Goal: Task Accomplishment & Management: Complete application form

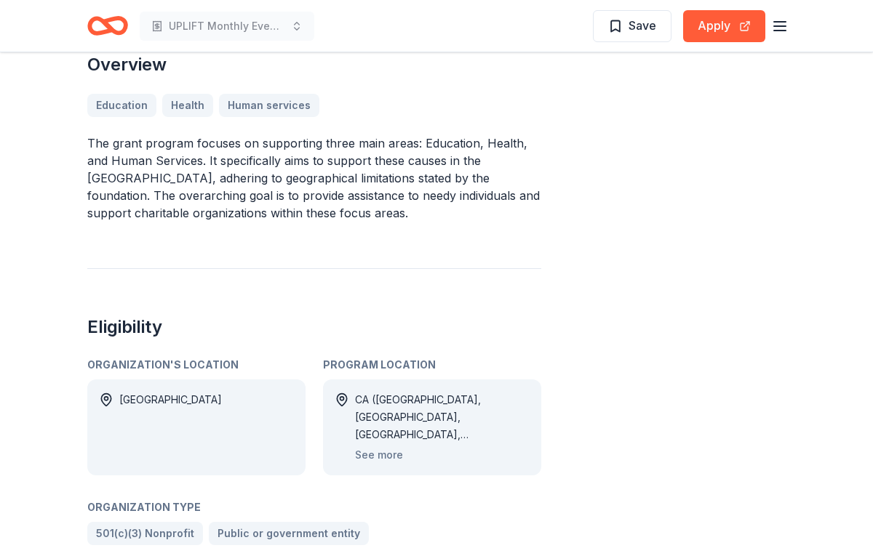
scroll to position [453, 0]
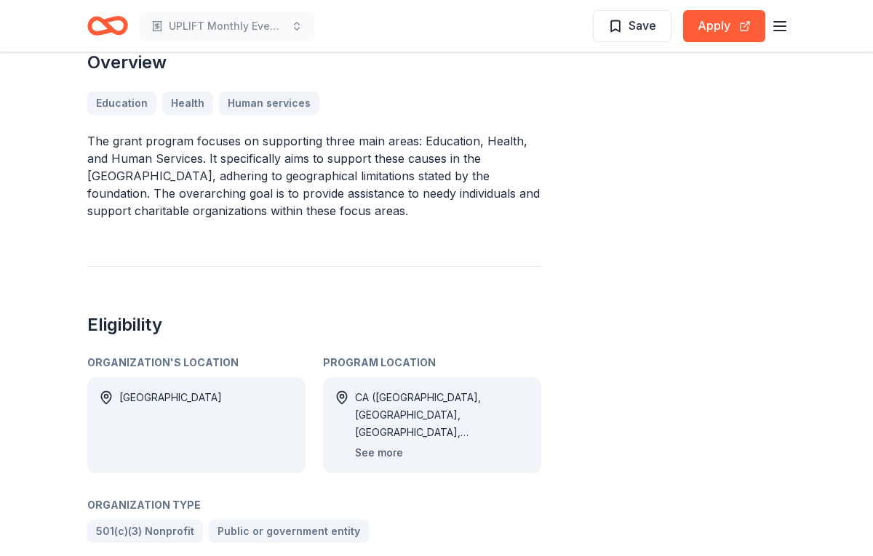
click at [382, 444] on button "See more" at bounding box center [379, 452] width 48 height 17
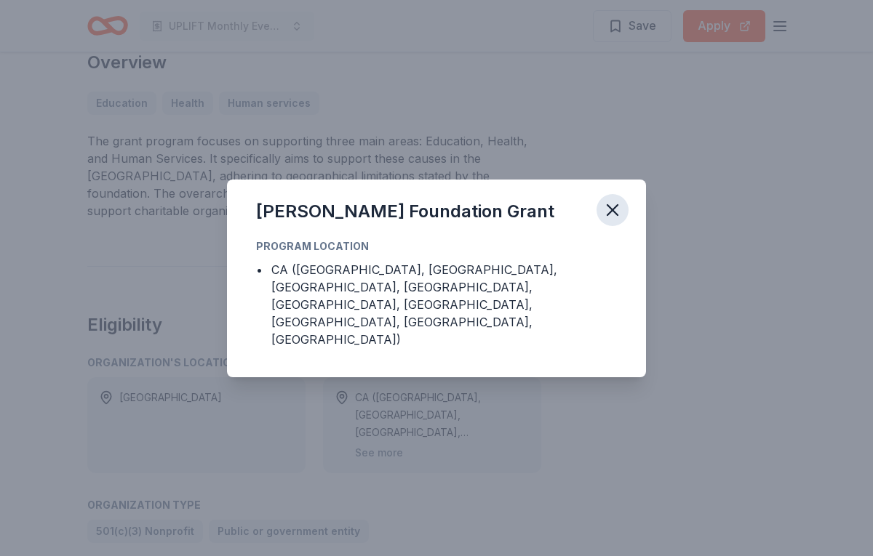
click at [609, 215] on icon "button" at bounding box center [612, 210] width 10 height 10
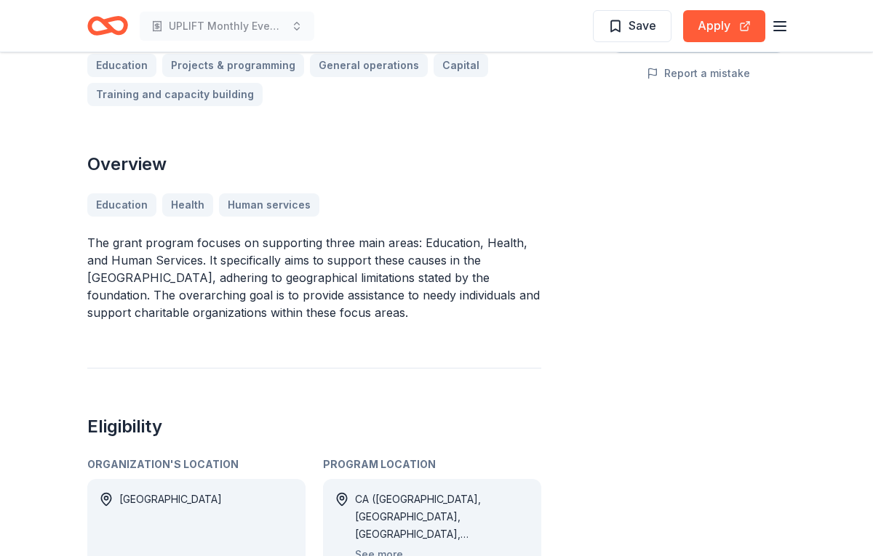
scroll to position [0, 0]
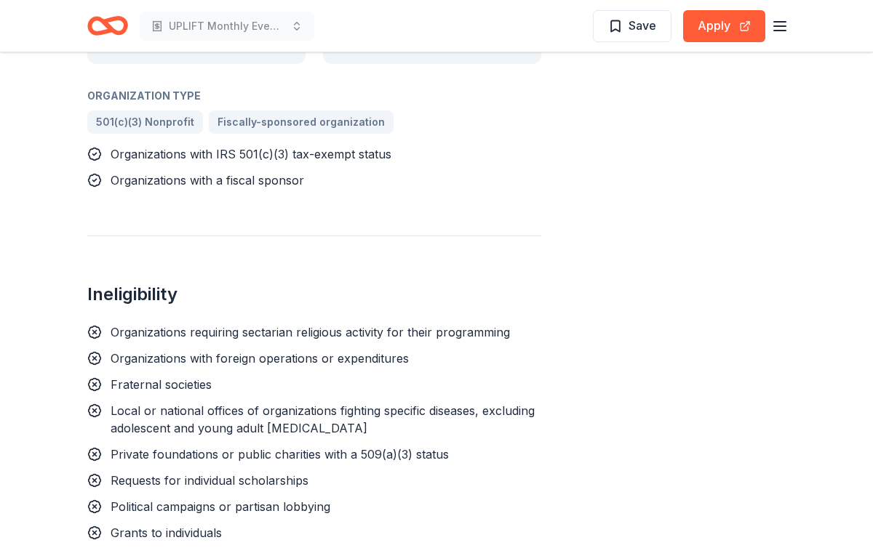
scroll to position [1002, 0]
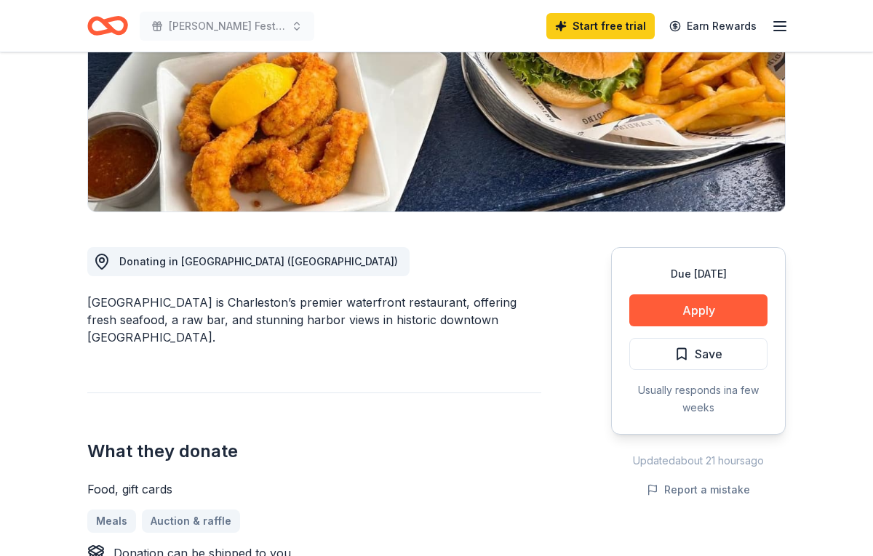
scroll to position [240, 0]
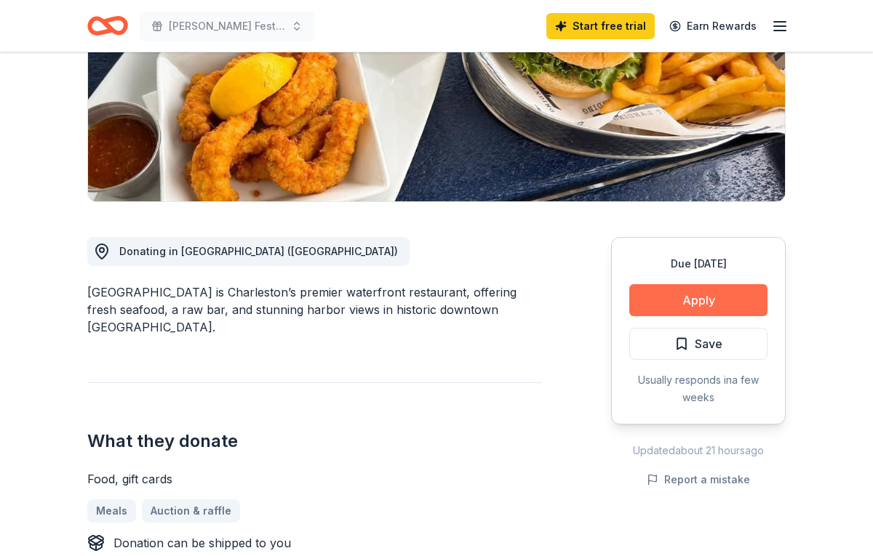
click at [662, 297] on button "Apply" at bounding box center [698, 300] width 138 height 32
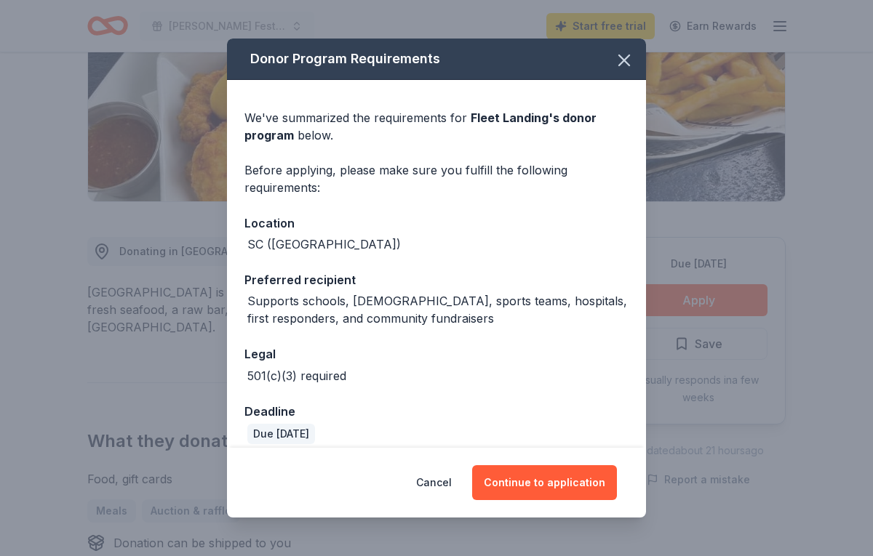
scroll to position [14, 0]
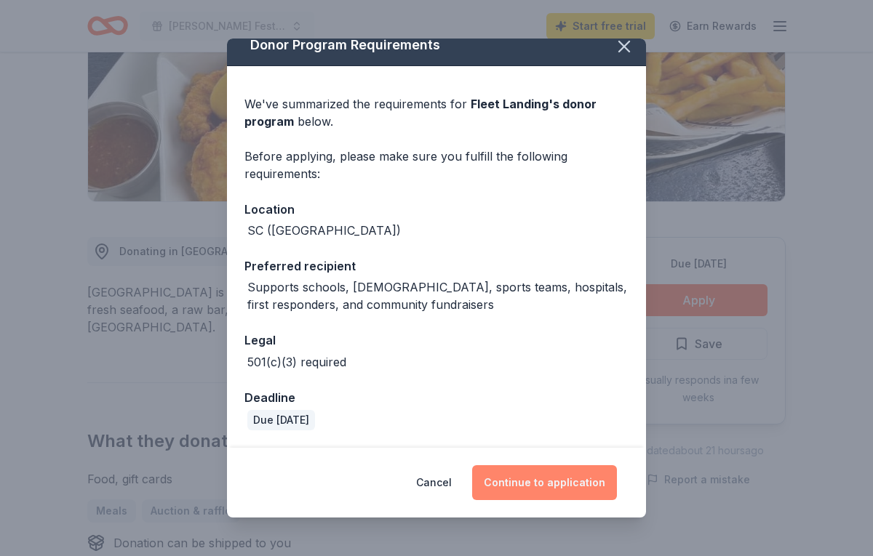
click at [535, 476] on button "Continue to application" at bounding box center [544, 482] width 145 height 35
